Goal: Task Accomplishment & Management: Use online tool/utility

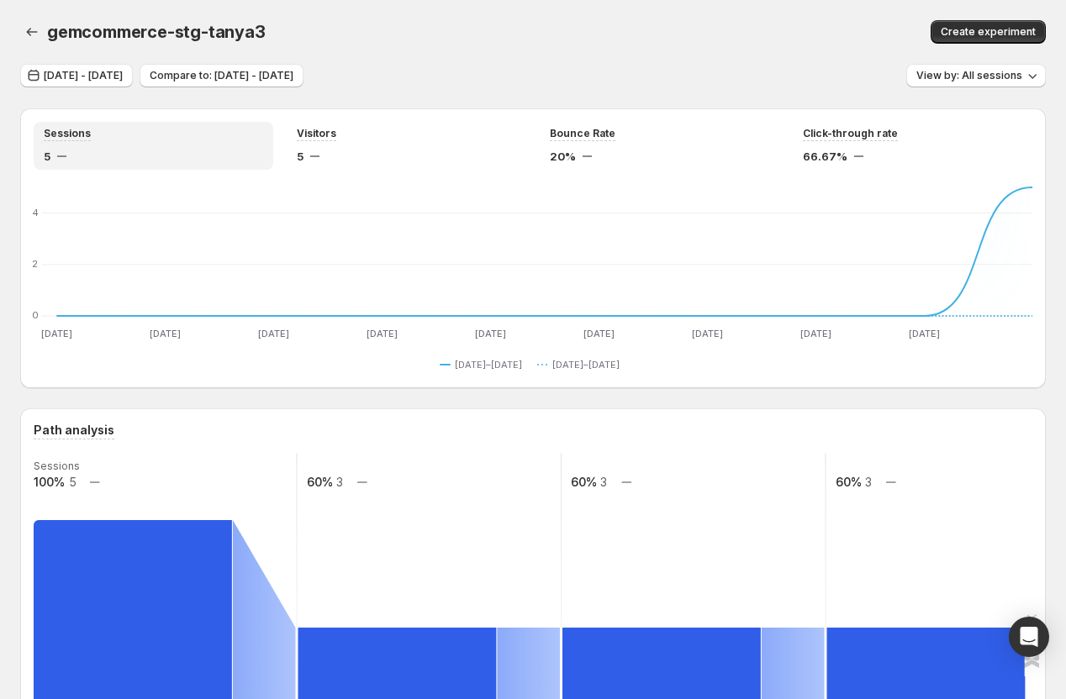
click at [485, 18] on div "gemcommerce-stg-tanya3. This page is ready gemcommerce-stg-tanya3 Create experi…" at bounding box center [532, 32] width 1025 height 64
click at [123, 81] on span "[DATE] - [DATE]" at bounding box center [83, 75] width 79 height 13
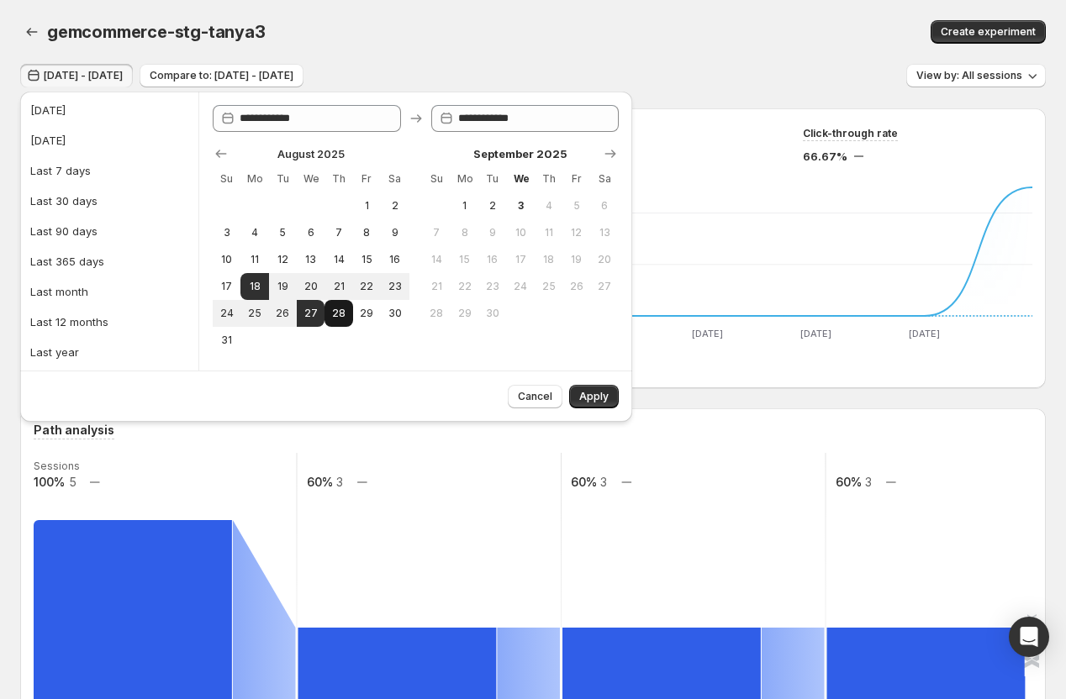
click at [337, 318] on span "28" at bounding box center [338, 313] width 14 height 13
type input "**********"
click at [593, 392] on span "Apply" at bounding box center [593, 396] width 29 height 13
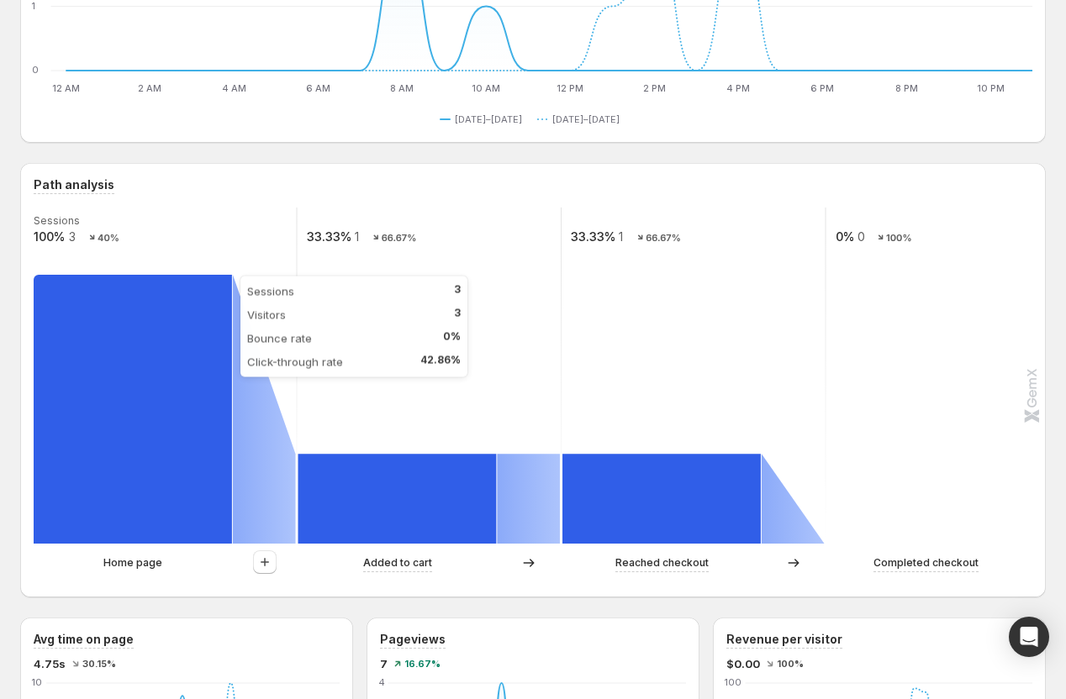
scroll to position [271, 0]
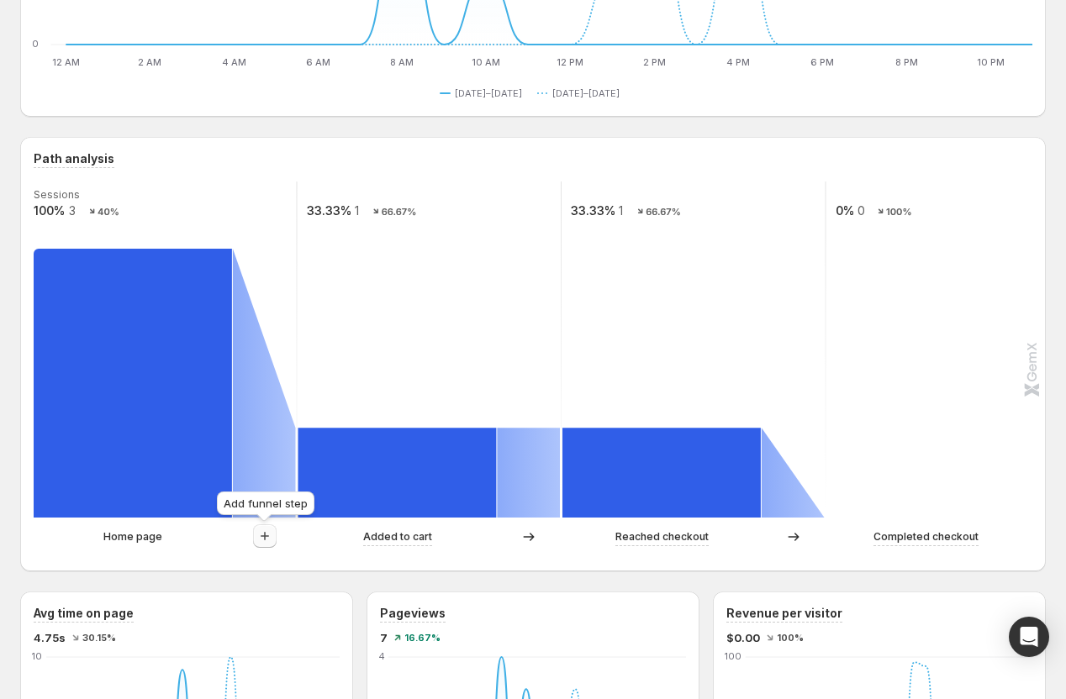
click at [263, 539] on icon "button" at bounding box center [264, 536] width 17 height 17
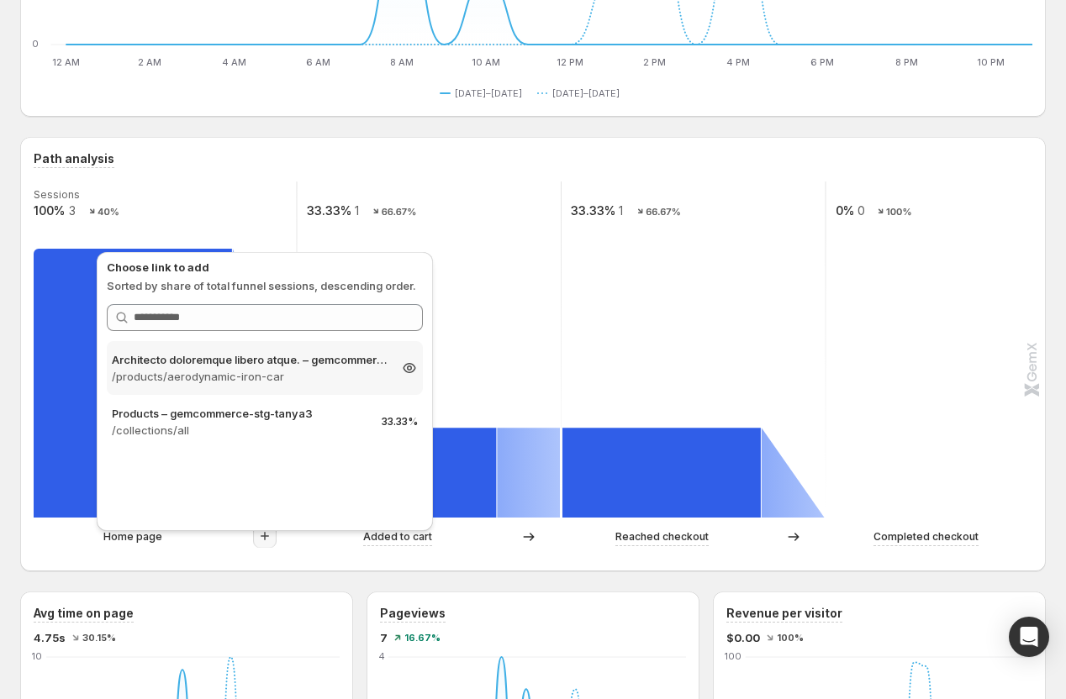
click at [235, 372] on p "/products/aerodynamic-iron-car" at bounding box center [250, 376] width 276 height 17
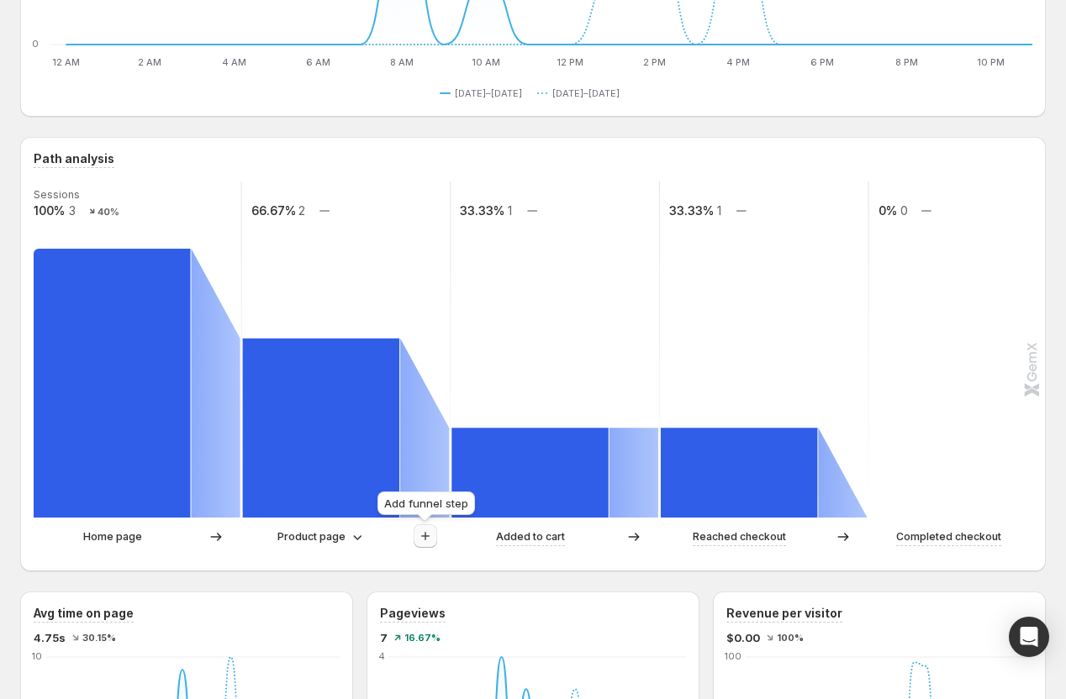
click at [420, 532] on icon "button" at bounding box center [425, 536] width 17 height 17
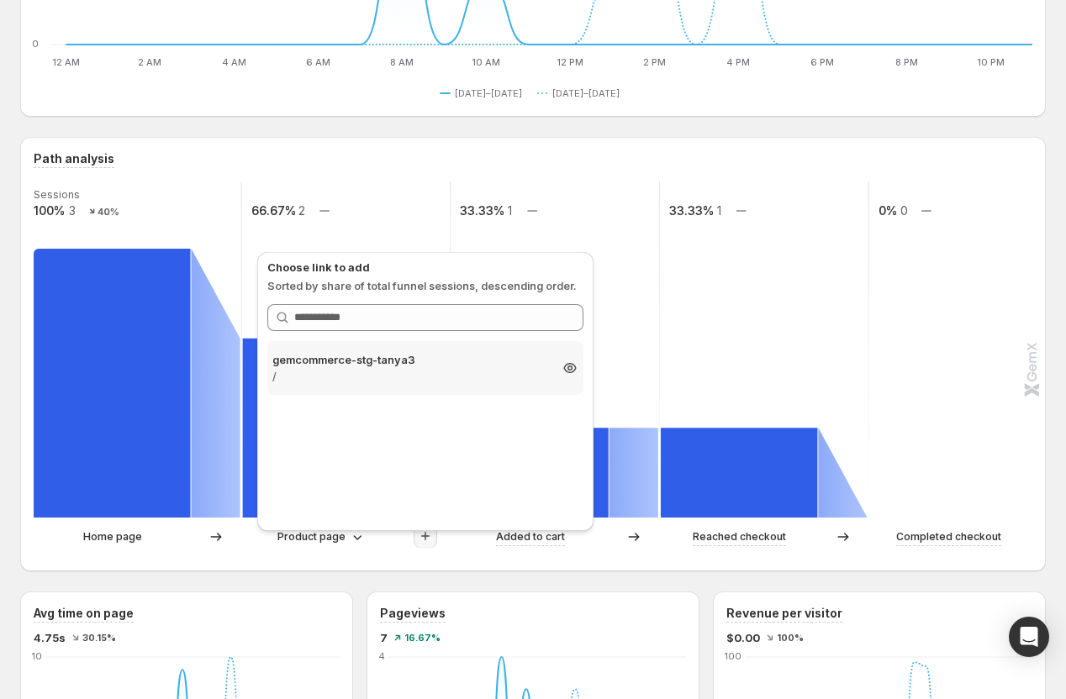
click at [371, 366] on p "gemcommerce-stg-tanya3" at bounding box center [410, 359] width 276 height 17
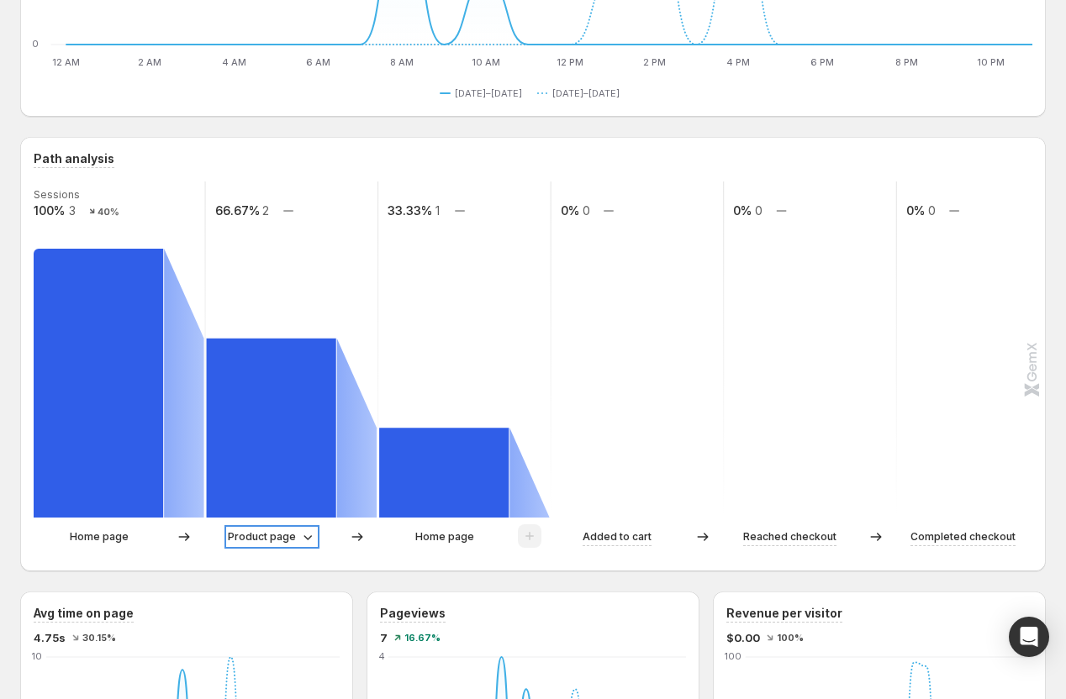
click at [279, 538] on p "Product page" at bounding box center [262, 537] width 68 height 17
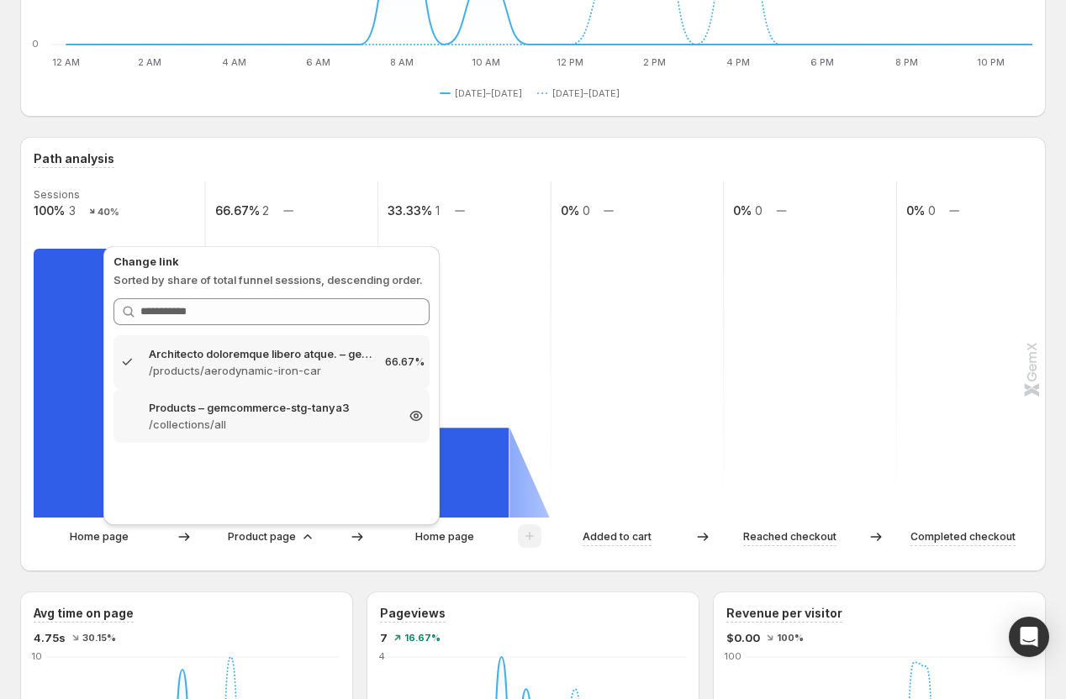
click at [279, 421] on p "/collections/all" at bounding box center [271, 424] width 245 height 17
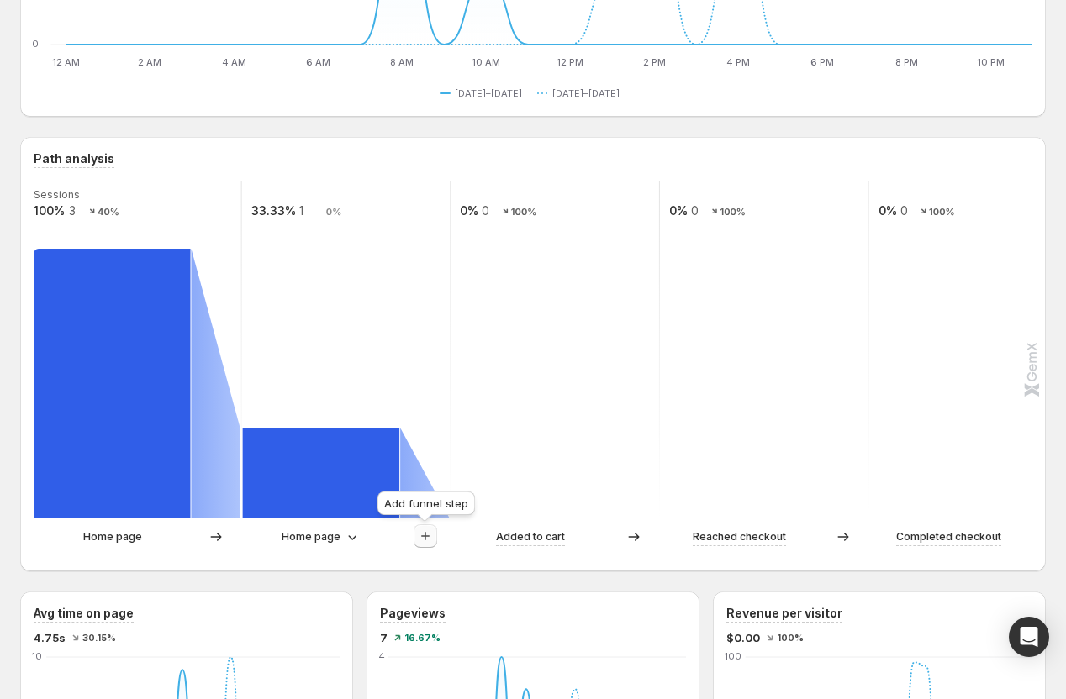
click at [419, 535] on icon "button" at bounding box center [425, 536] width 17 height 17
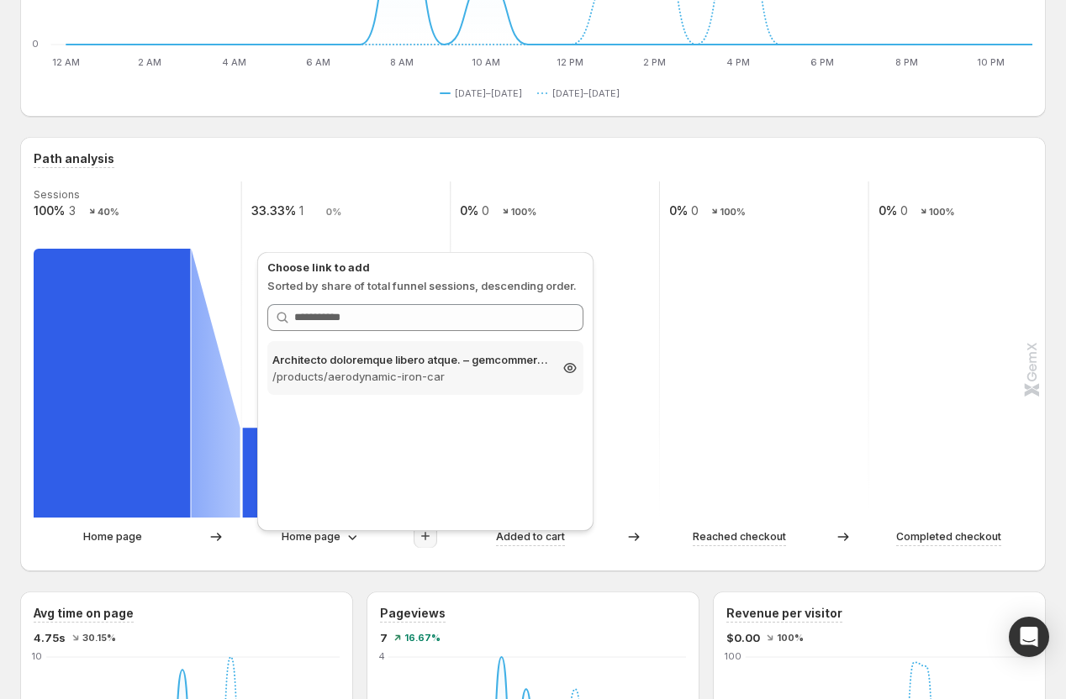
click at [442, 368] on p "/products/aerodynamic-iron-car" at bounding box center [410, 376] width 276 height 17
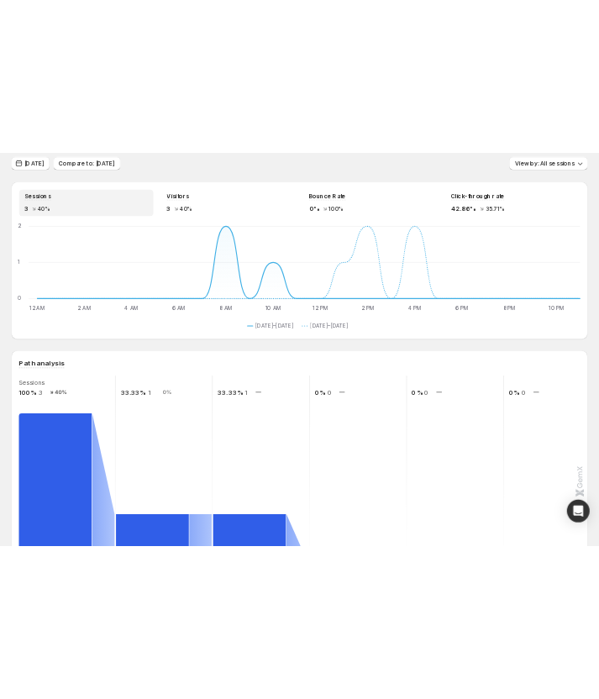
scroll to position [0, 0]
